Goal: Communication & Community: Answer question/provide support

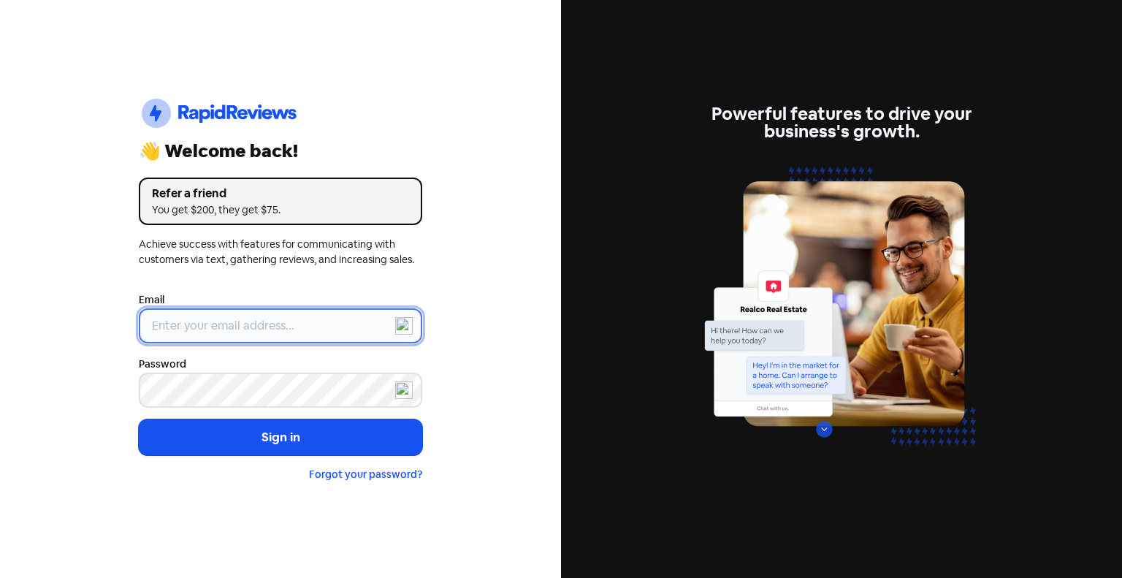
click at [223, 325] on input "email" at bounding box center [280, 325] width 283 height 35
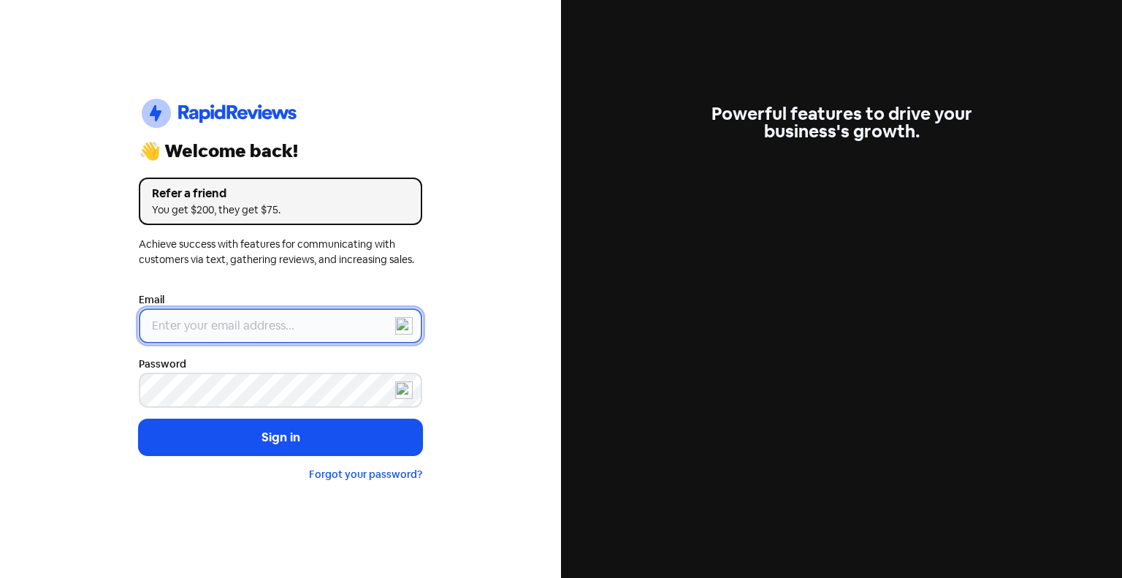
type input "[EMAIL_ADDRESS][DOMAIN_NAME]"
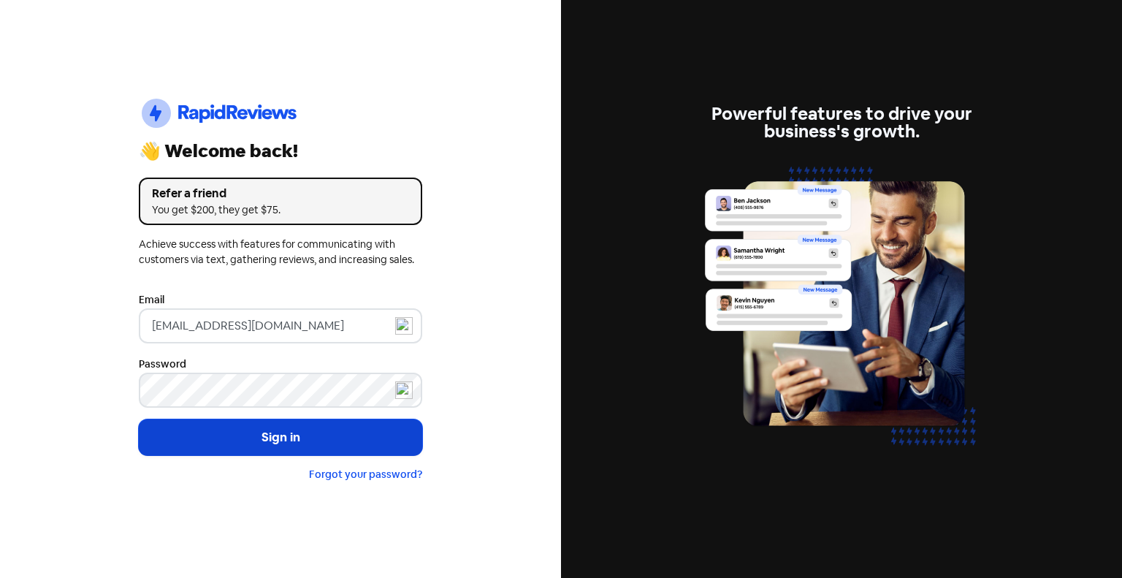
click at [275, 450] on button "Sign in" at bounding box center [280, 437] width 283 height 37
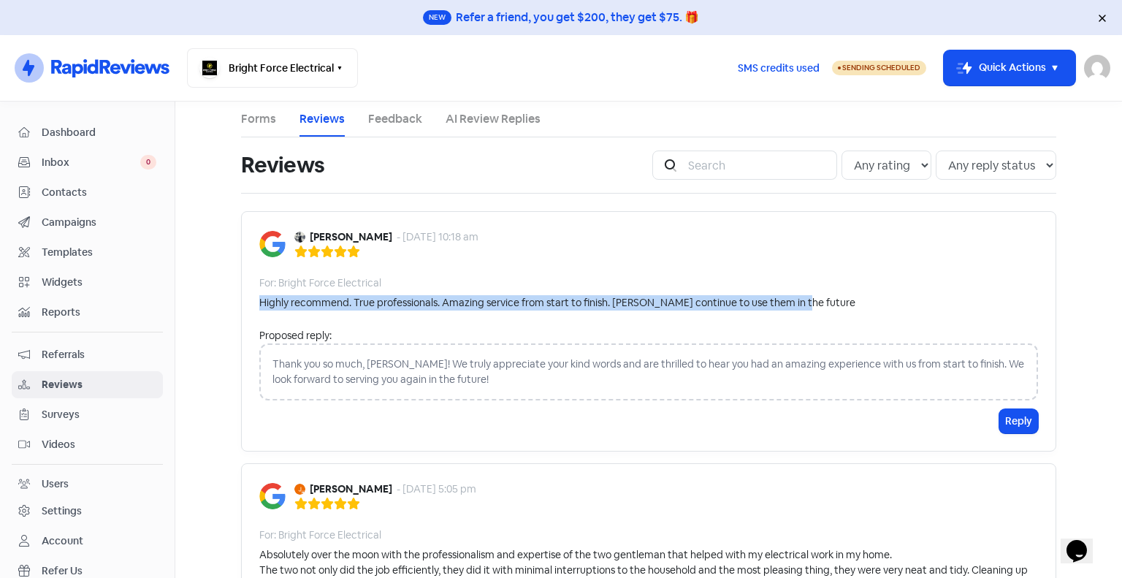
drag, startPoint x: 803, startPoint y: 305, endPoint x: 434, endPoint y: 277, distance: 370.6
click at [434, 277] on div "Danielle Garrett - 9 Oct 2025, 10:18 am For: Bright Force Electrical Highly rec…" at bounding box center [648, 331] width 815 height 240
copy div "Highly recommend. True professionals. Amazing service from start to finish. Wil…"
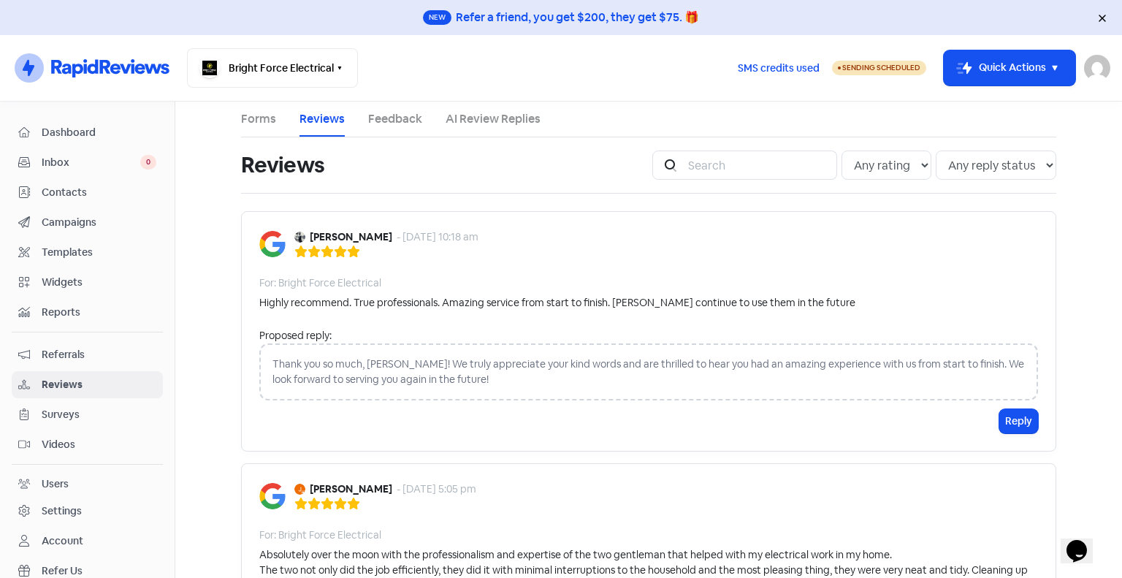
click at [337, 365] on div "Thank you so much, Danielle! We truly appreciate your kind words and are thrill…" at bounding box center [648, 371] width 778 height 57
click at [1020, 425] on button "Reply" at bounding box center [1018, 421] width 39 height 24
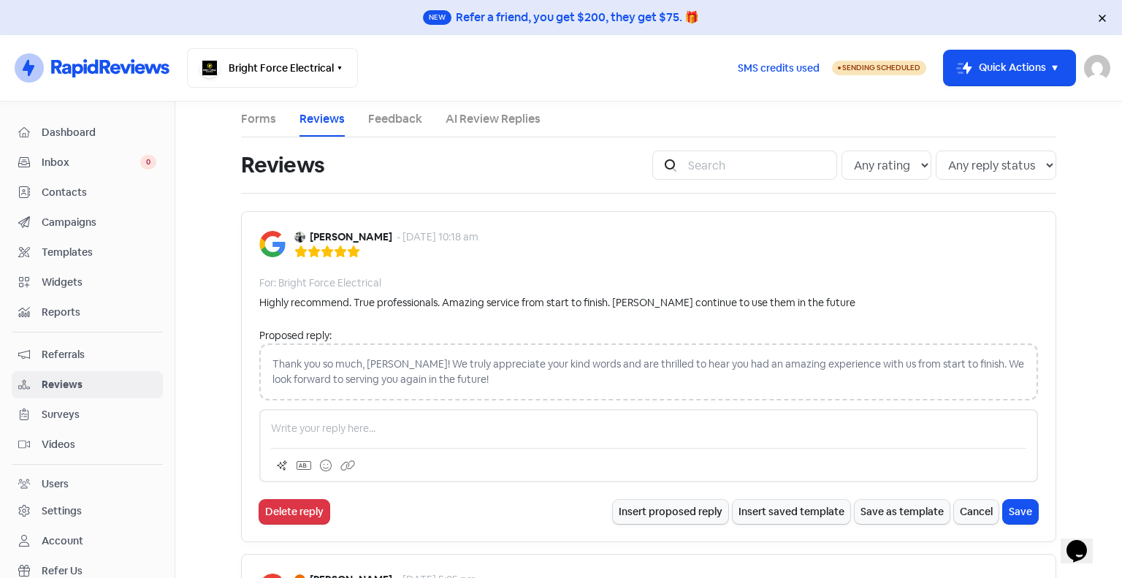
click at [380, 424] on p at bounding box center [648, 428] width 755 height 15
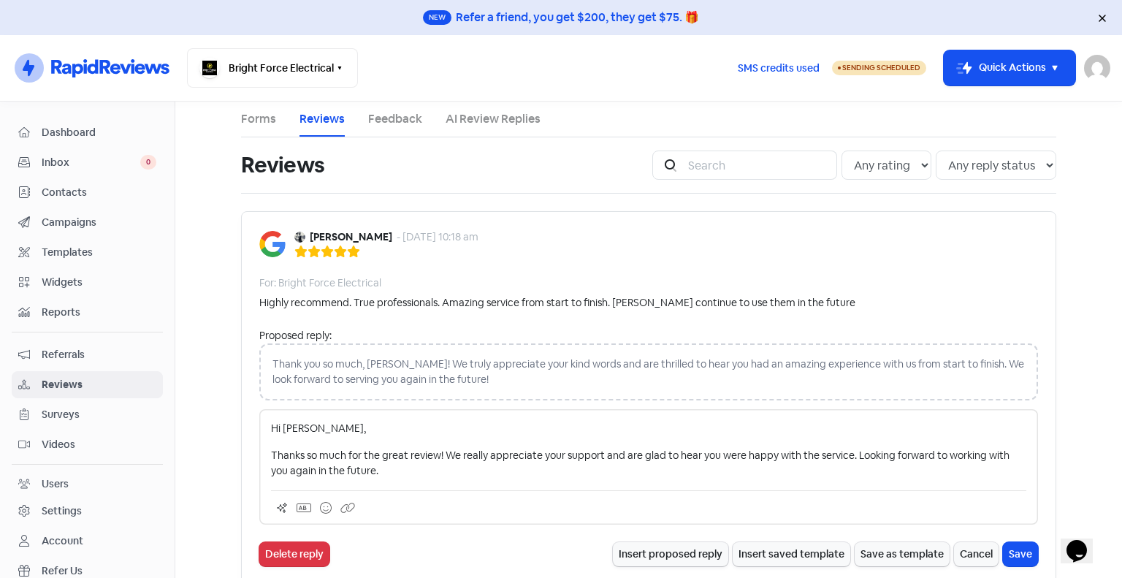
click at [301, 456] on p "Thanks so much for the great review! We really appreciate your support and are …" at bounding box center [648, 463] width 755 height 31
click at [475, 466] on p "Thank you so much for the great review! We really appreciate your support and a…" at bounding box center [648, 463] width 755 height 31
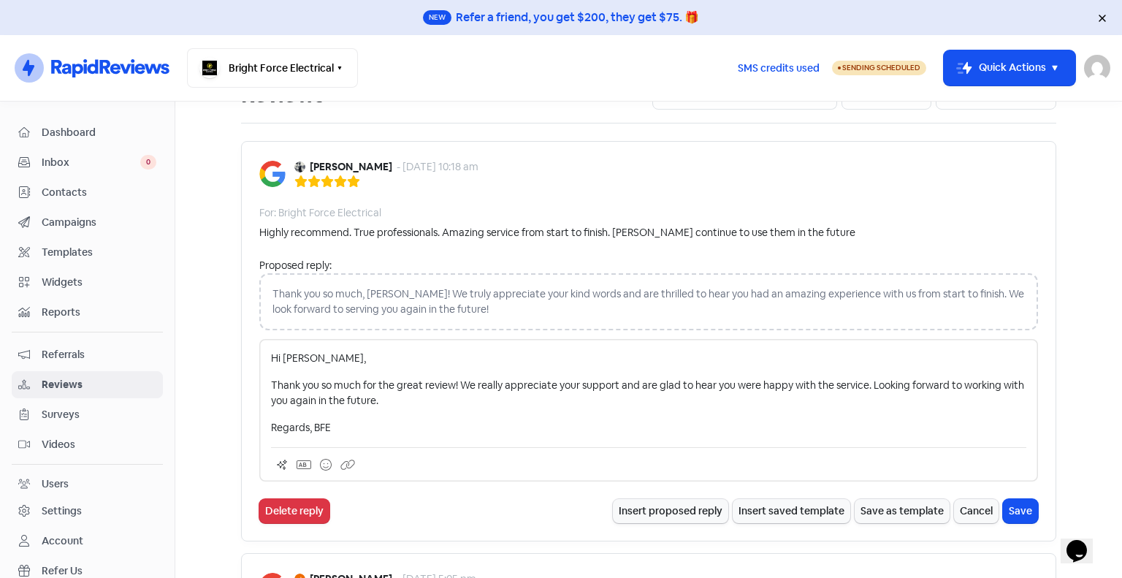
scroll to position [85, 0]
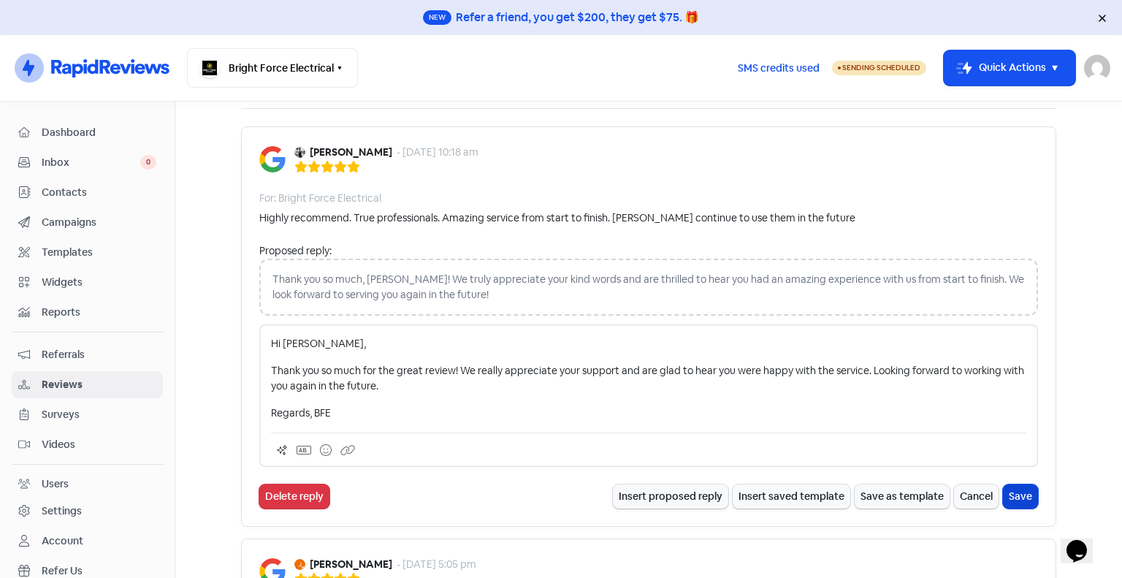
click at [1014, 502] on button "Save" at bounding box center [1020, 496] width 35 height 24
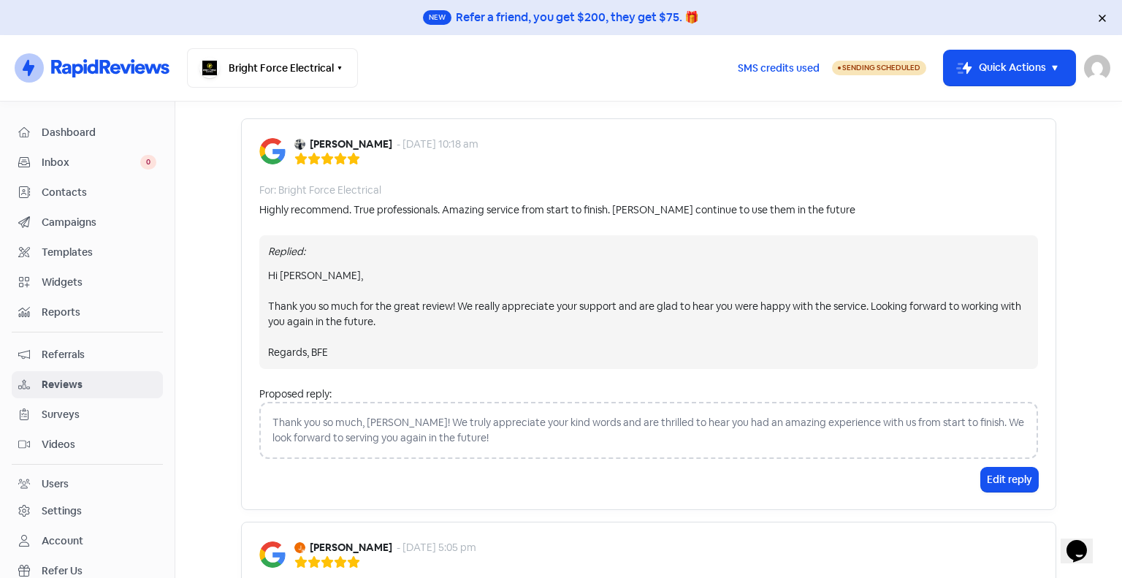
scroll to position [134, 0]
